Goal: Transaction & Acquisition: Subscribe to service/newsletter

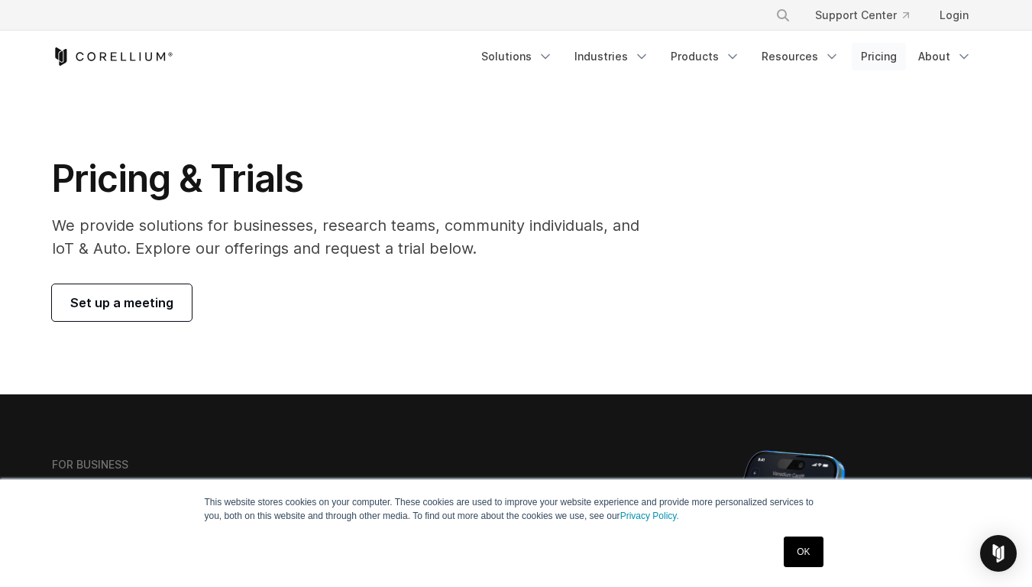
click at [867, 50] on link "Pricing" at bounding box center [879, 57] width 54 height 28
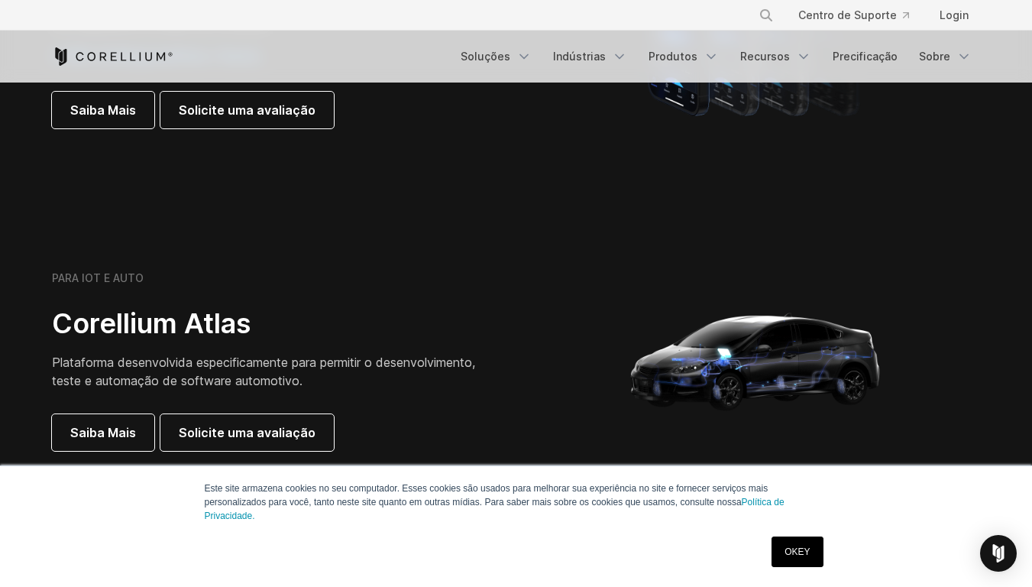
scroll to position [1249, 0]
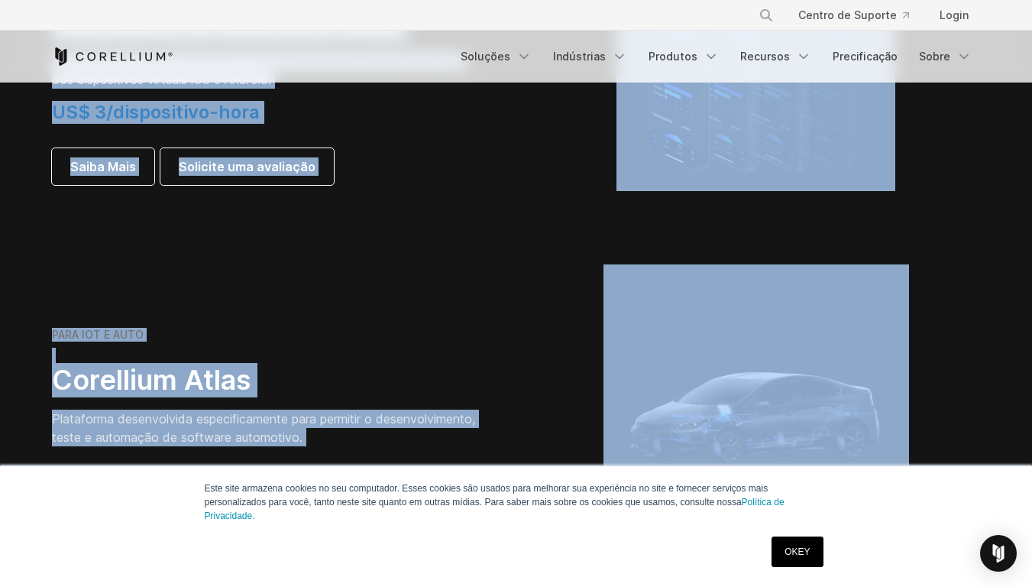
drag, startPoint x: 1019, startPoint y: 291, endPoint x: 1032, endPoint y: 186, distance: 105.5
click at [1032, 186] on html "Este site armazena cookies no seu computador. Esses cookies são usados para mel…" at bounding box center [516, 456] width 1032 height 3410
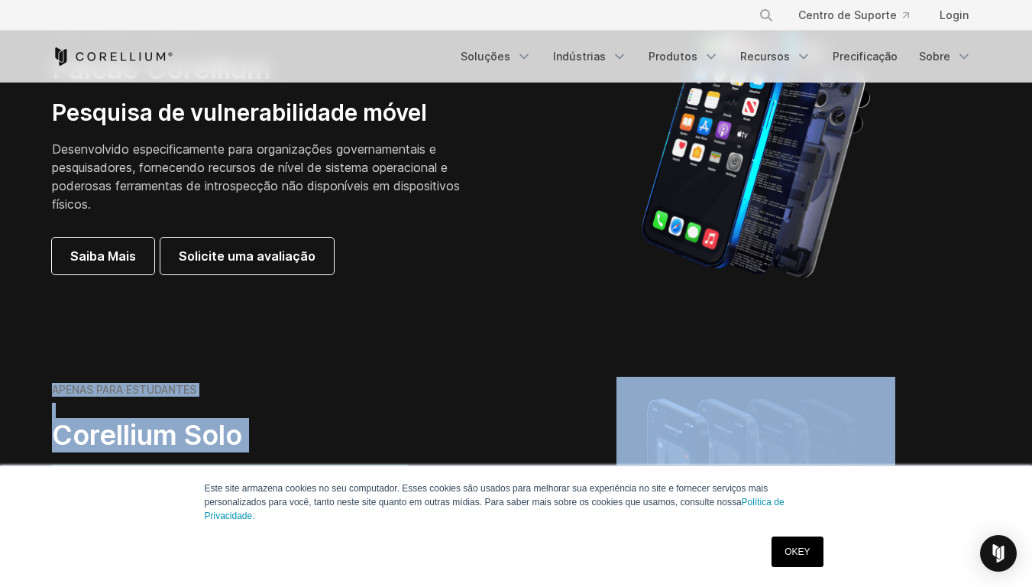
scroll to position [735, 0]
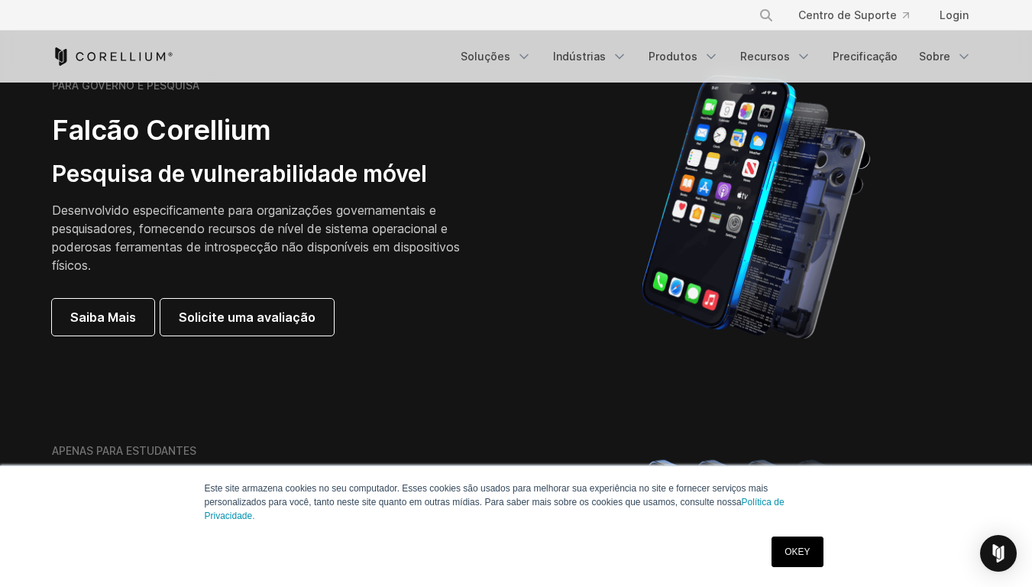
drag, startPoint x: 915, startPoint y: 1, endPoint x: 987, endPoint y: 90, distance: 115.2
click at [957, 73] on div "Free Trial Soluções" at bounding box center [516, 57] width 929 height 52
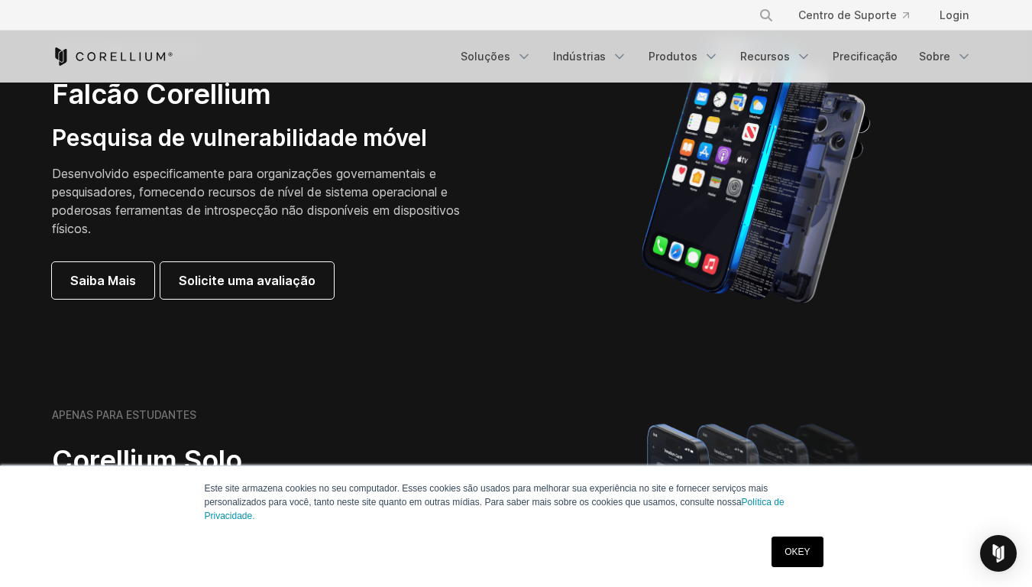
scroll to position [788, 0]
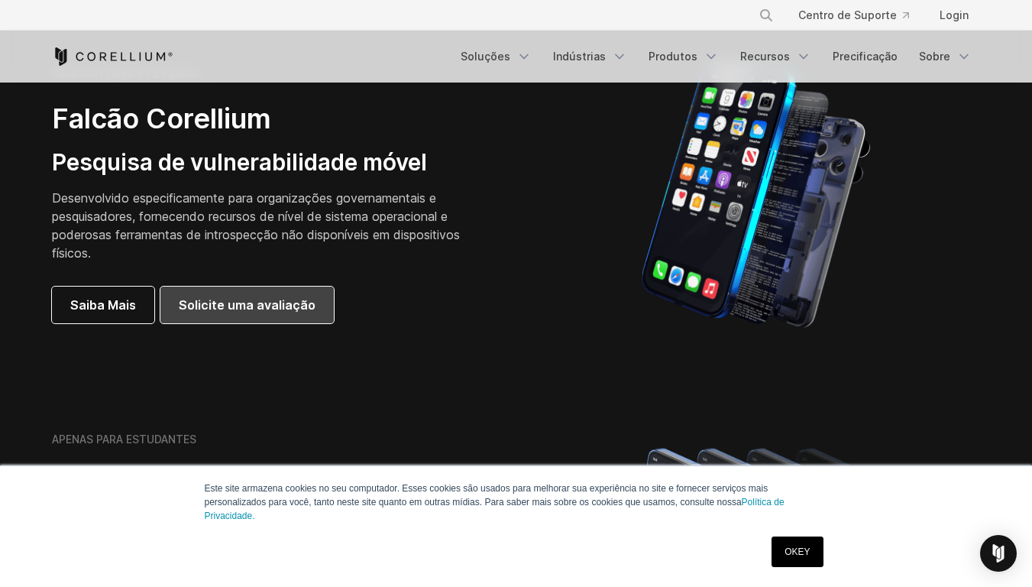
click at [267, 317] on link "Solicite uma avaliação" at bounding box center [246, 305] width 173 height 37
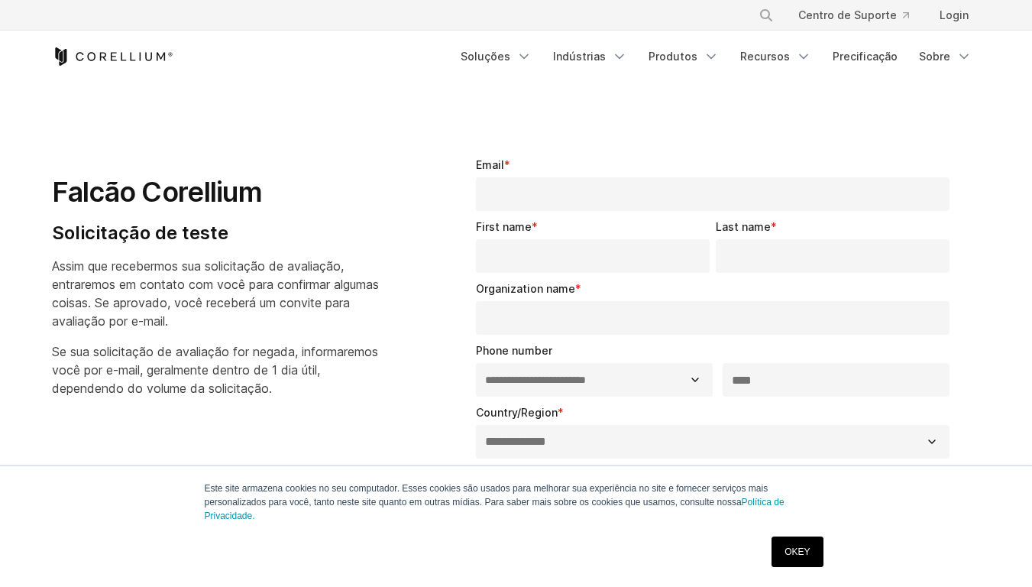
select select "**"
